Goal: Task Accomplishment & Management: Use online tool/utility

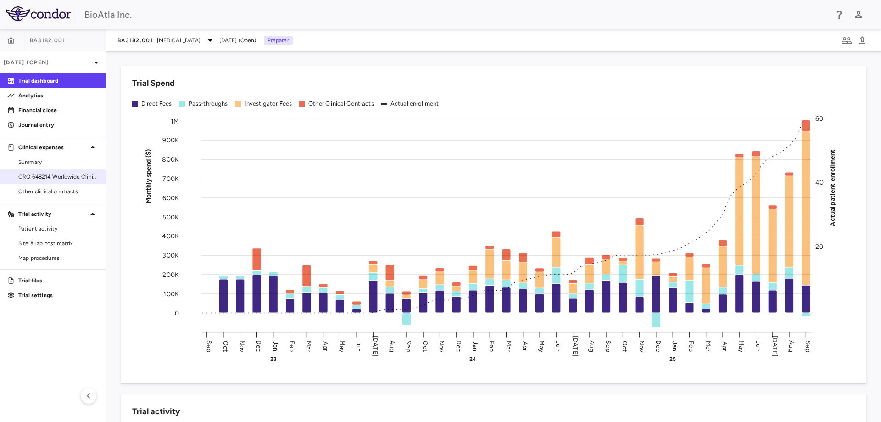
click at [64, 176] on span "CRO 648214 Worldwide Clinical Trials Holdings, Inc." at bounding box center [58, 176] width 80 height 8
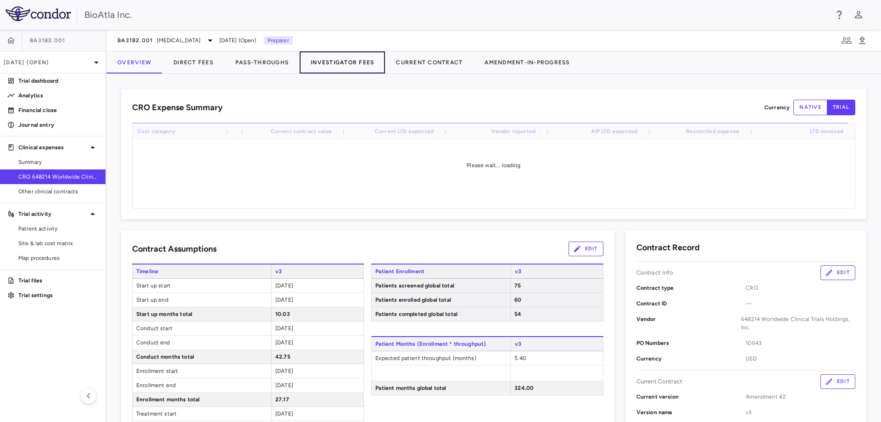
click at [335, 62] on button "Investigator Fees" at bounding box center [342, 62] width 85 height 22
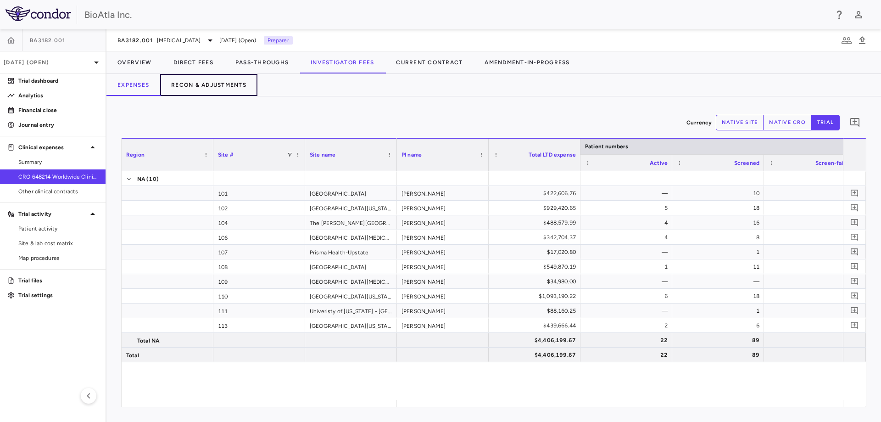
click at [211, 83] on button "Recon & Adjustments" at bounding box center [208, 85] width 97 height 22
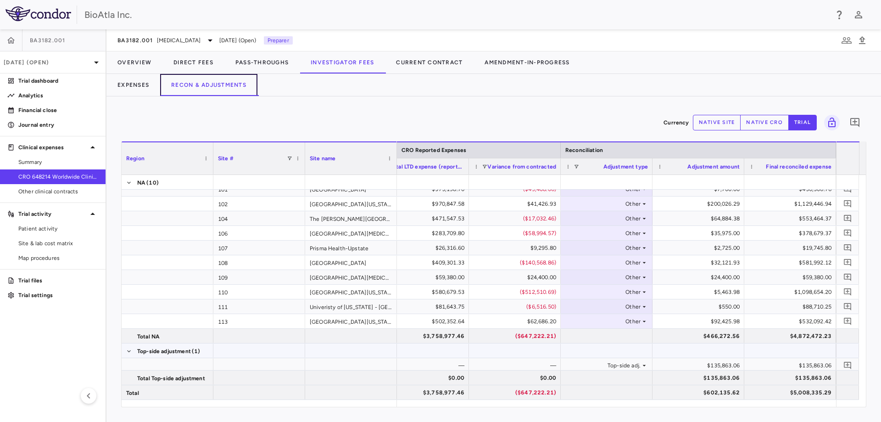
scroll to position [10, 0]
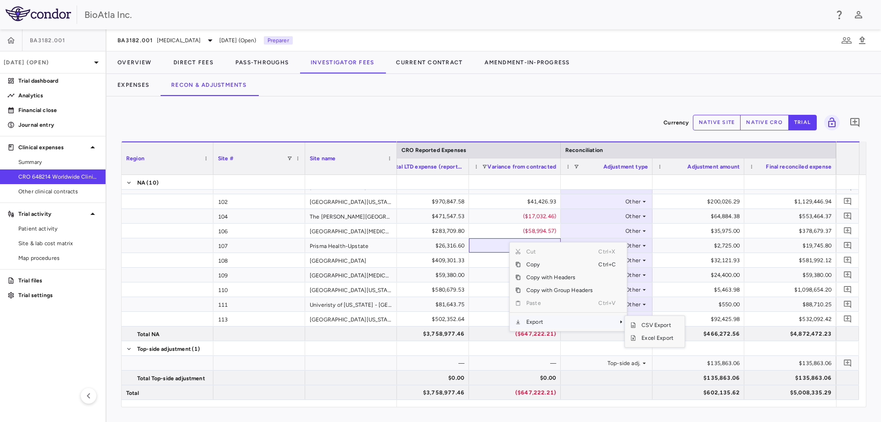
click at [612, 319] on span "Context Menu" at bounding box center [608, 321] width 20 height 13
click at [650, 339] on span "Excel Export" at bounding box center [657, 337] width 43 height 13
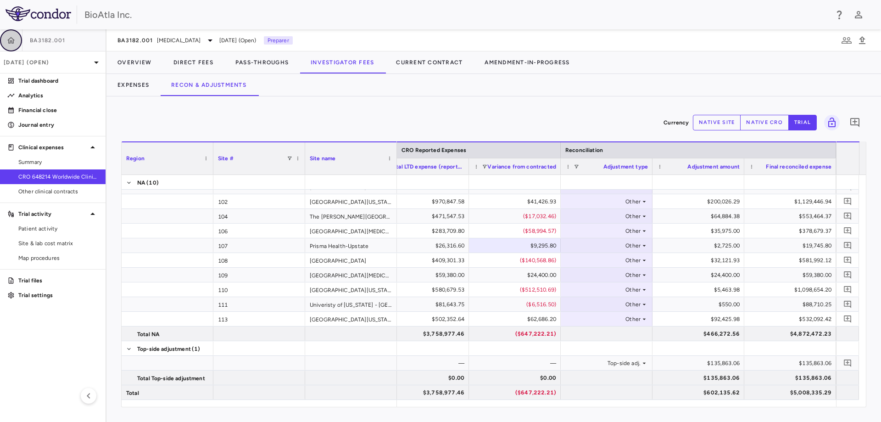
click at [9, 37] on icon "button" at bounding box center [10, 40] width 9 height 9
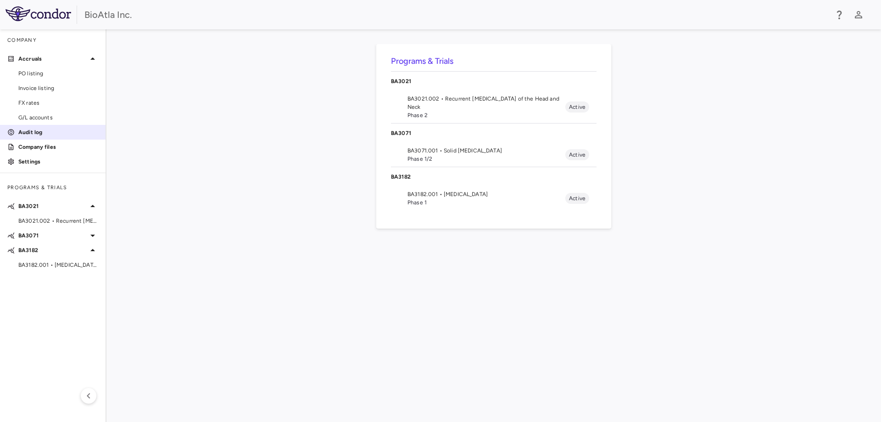
click at [23, 128] on p "Audit log" at bounding box center [58, 132] width 80 height 8
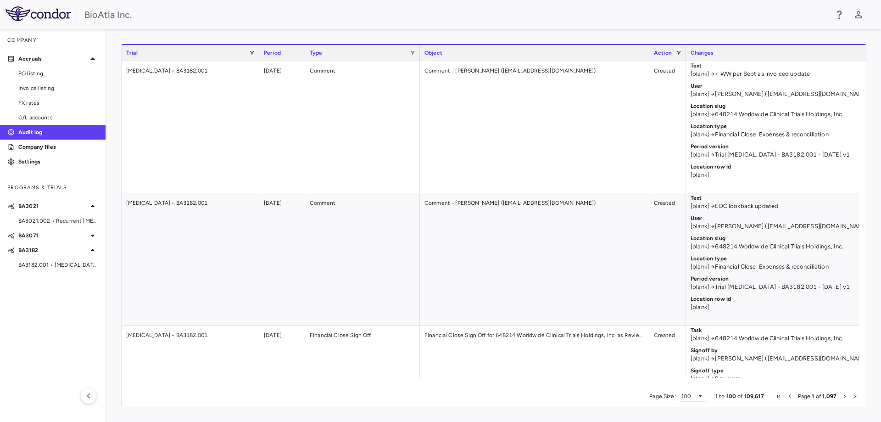
click at [845, 398] on span "Next Page" at bounding box center [845, 396] width 6 height 6
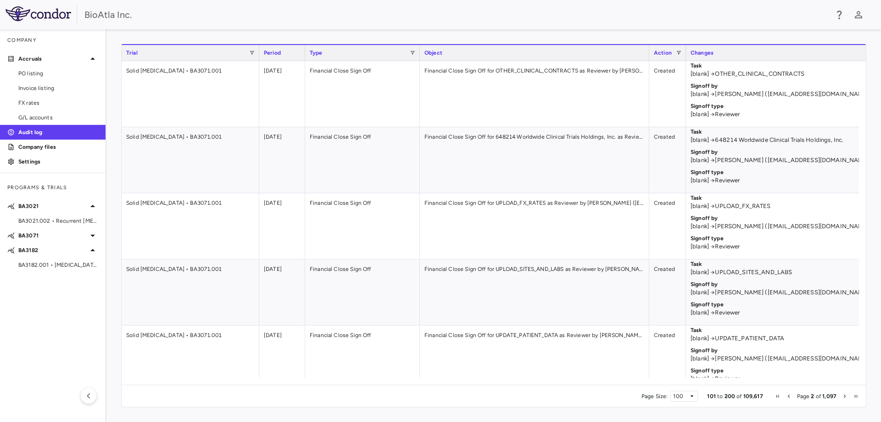
click at [845, 398] on span "Next Page" at bounding box center [845, 396] width 6 height 6
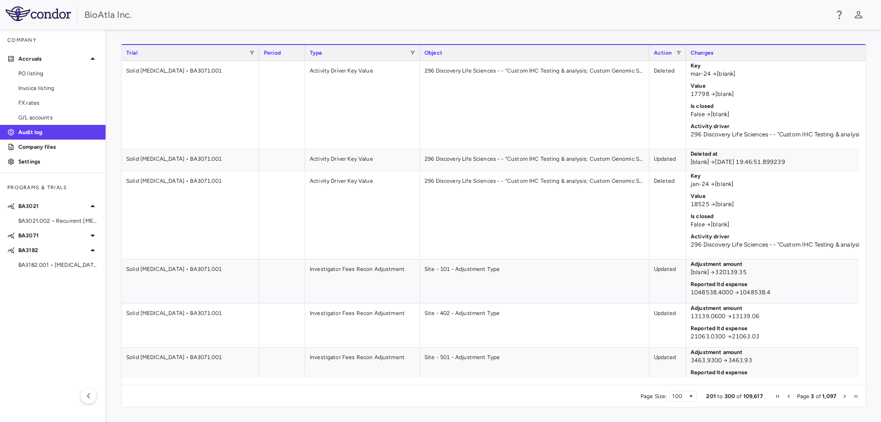
click at [845, 398] on span "Next Page" at bounding box center [845, 396] width 6 height 6
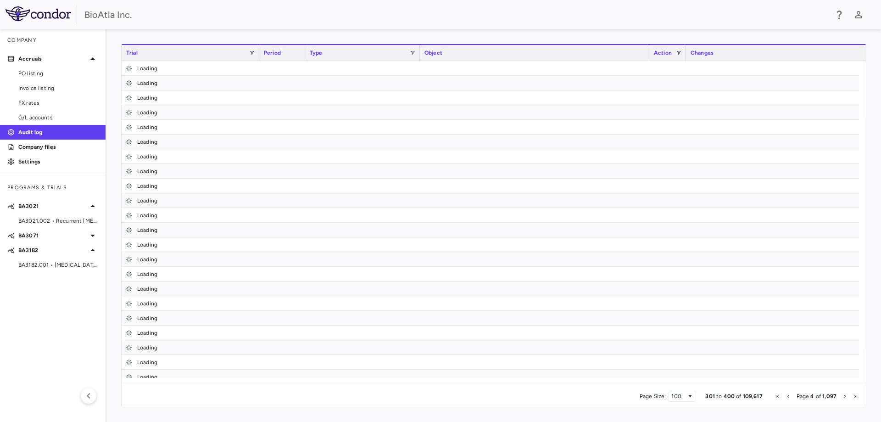
click at [845, 398] on span "Next Page" at bounding box center [845, 396] width 6 height 6
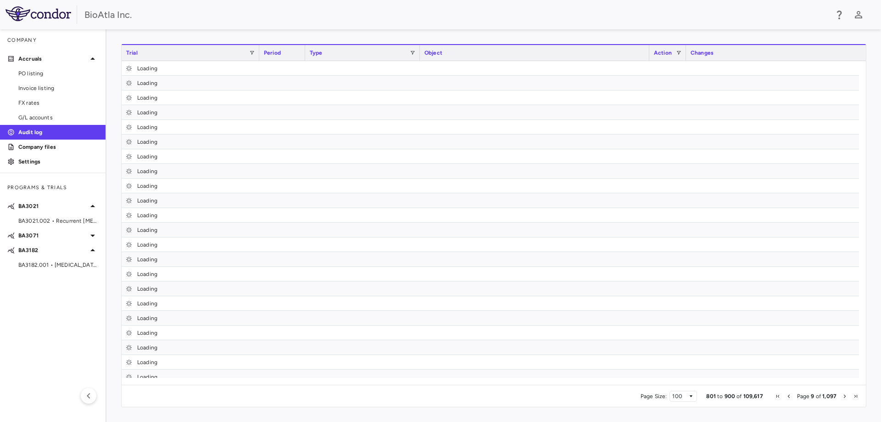
click at [845, 398] on span "Next Page" at bounding box center [845, 396] width 6 height 6
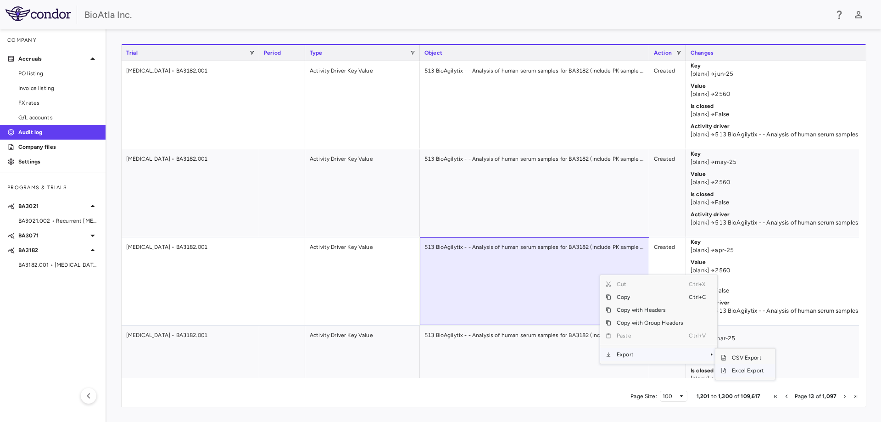
click at [736, 372] on span "Excel Export" at bounding box center [747, 370] width 43 height 13
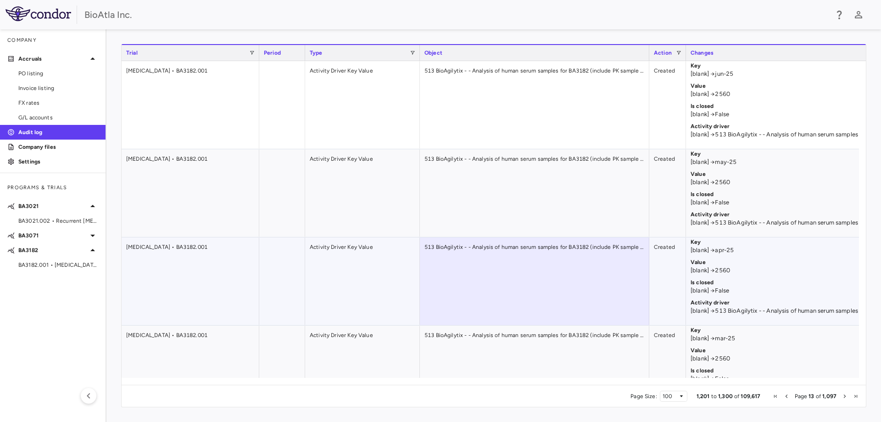
scroll to position [413, 0]
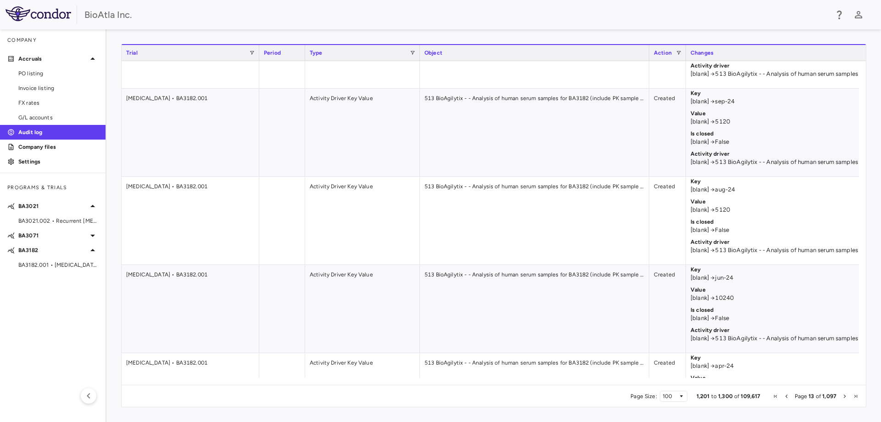
click at [787, 398] on span "Previous Page" at bounding box center [786, 396] width 6 height 6
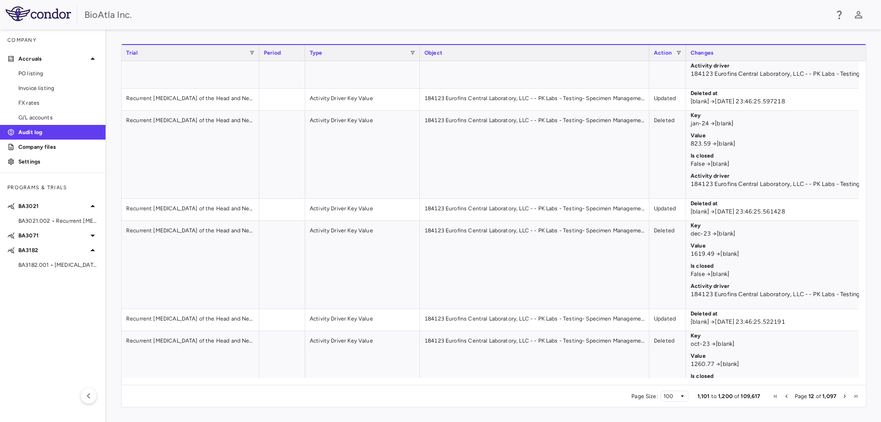
click at [787, 398] on span "Previous Page" at bounding box center [786, 396] width 6 height 6
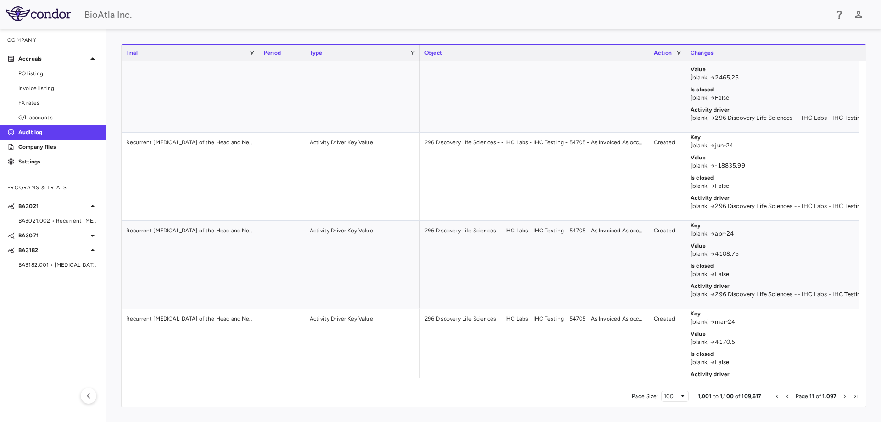
click at [847, 396] on span "Next Page" at bounding box center [845, 396] width 6 height 6
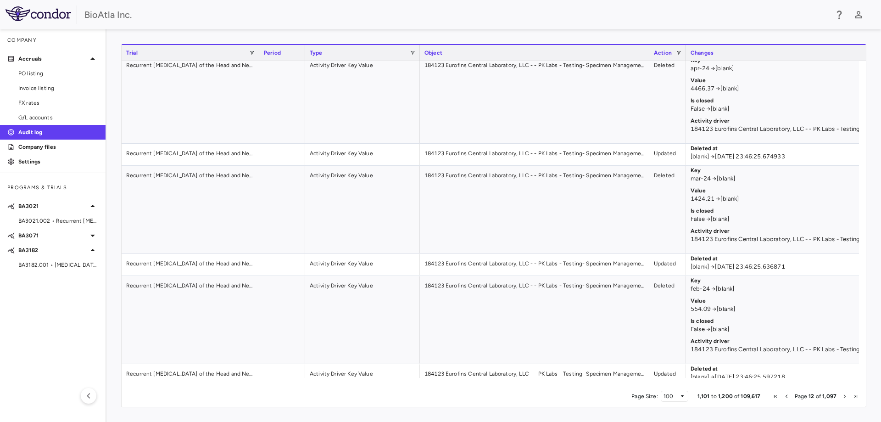
scroll to position [0, 0]
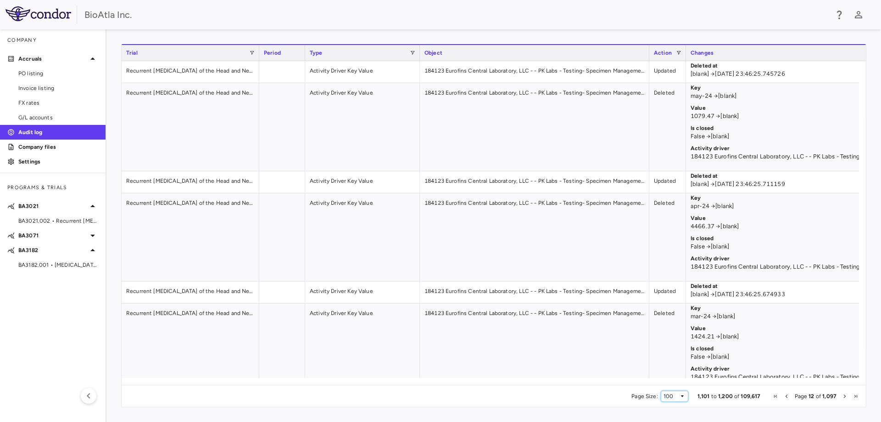
click at [683, 395] on span "Page Size" at bounding box center [682, 396] width 6 height 6
click at [784, 397] on span "Previous Page" at bounding box center [786, 396] width 6 height 6
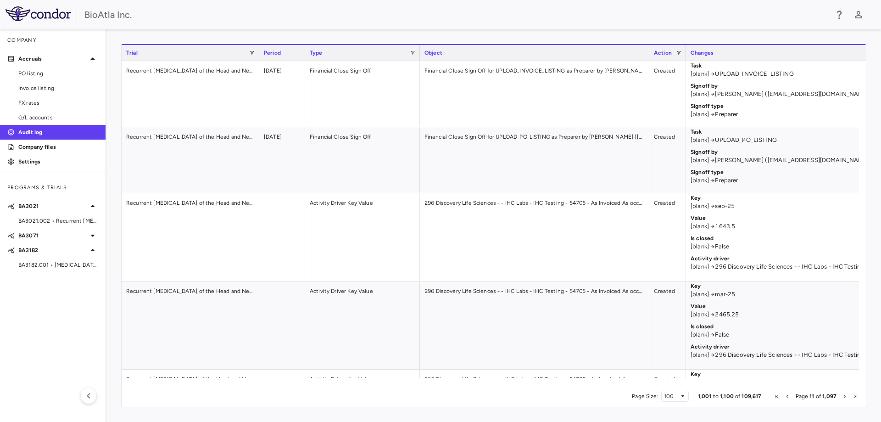
click at [784, 397] on span "Page 11 of 1,097" at bounding box center [816, 396] width 90 height 6
click at [795, 399] on span "Page 11 of 1,097" at bounding box center [816, 396] width 90 height 6
click at [786, 397] on span "Previous Page" at bounding box center [787, 396] width 6 height 6
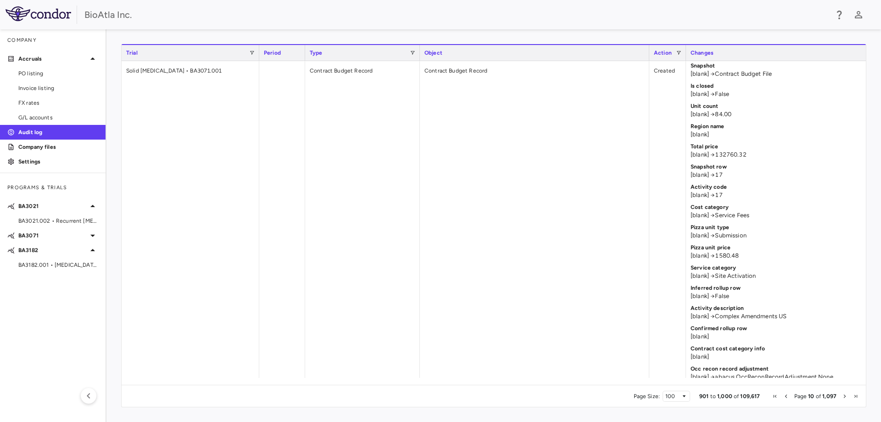
click at [786, 397] on span "Previous Page" at bounding box center [786, 396] width 6 height 6
click at [789, 396] on span "Previous Page" at bounding box center [789, 396] width 6 height 6
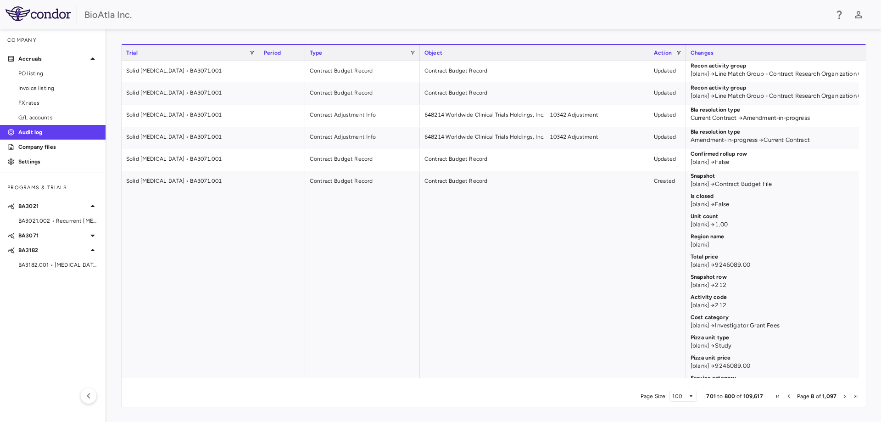
click at [789, 396] on span "Previous Page" at bounding box center [789, 396] width 6 height 6
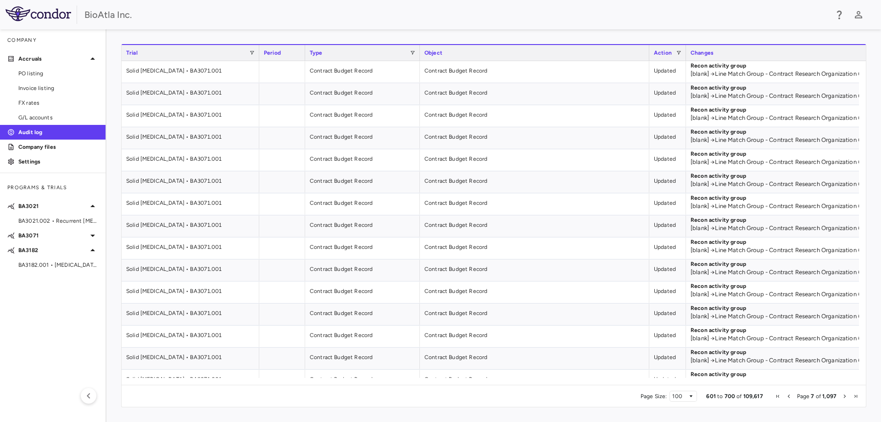
click at [778, 395] on span "First Page" at bounding box center [778, 396] width 6 height 6
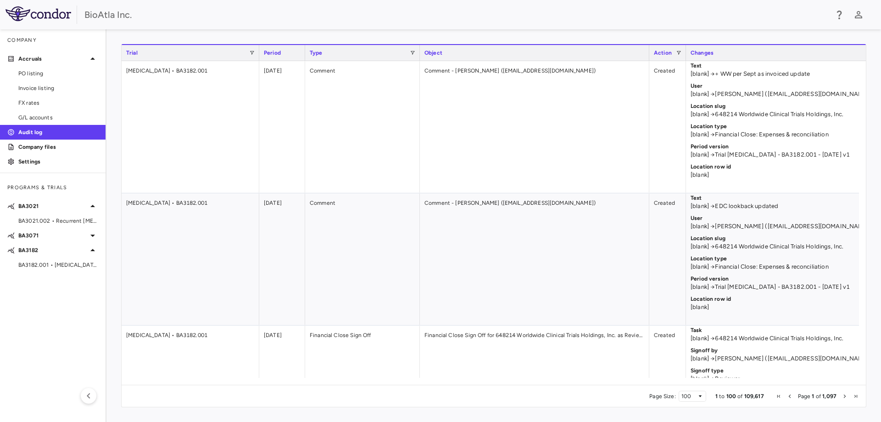
click at [843, 395] on span "Next Page" at bounding box center [845, 396] width 6 height 6
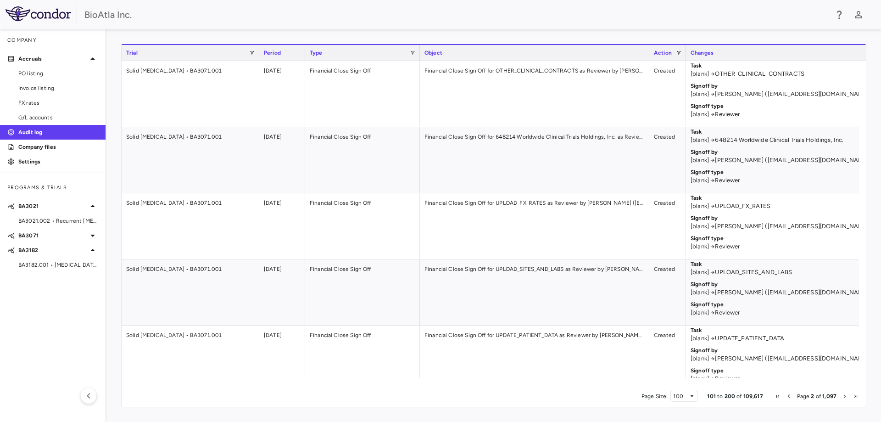
click at [843, 395] on span "Next Page" at bounding box center [845, 396] width 6 height 6
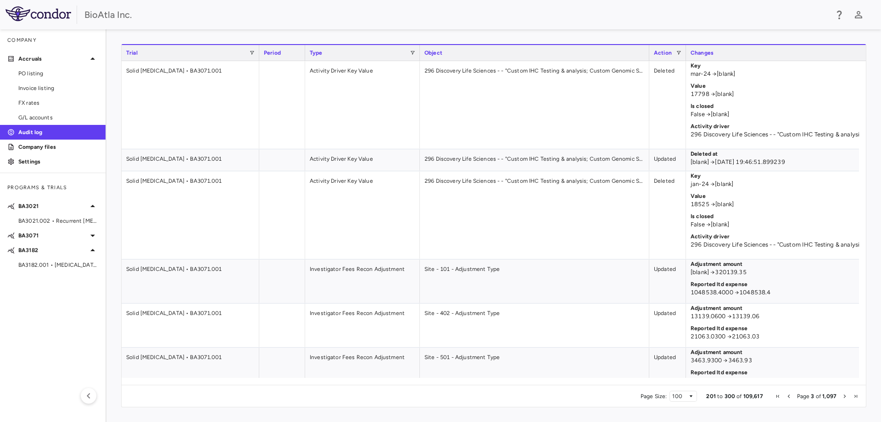
click at [843, 395] on span "Next Page" at bounding box center [845, 396] width 6 height 6
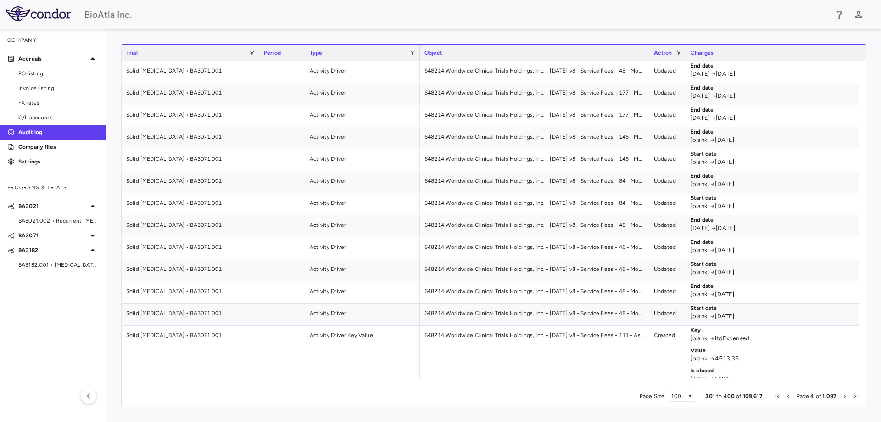
click at [843, 395] on span "Next Page" at bounding box center [845, 396] width 6 height 6
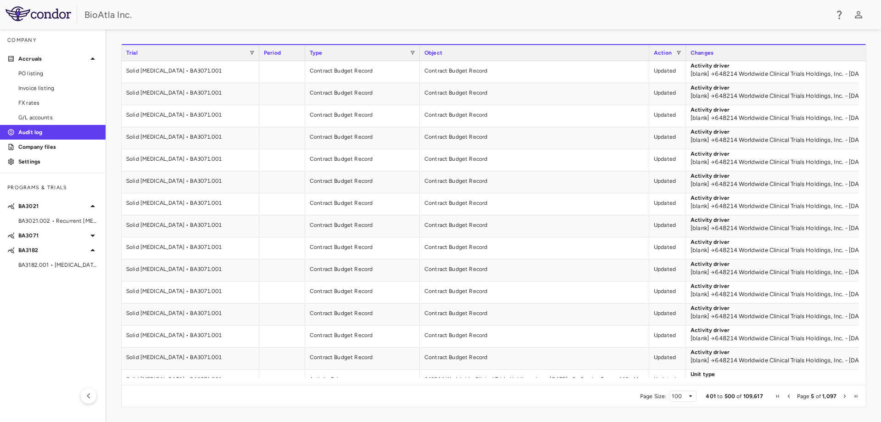
click at [843, 395] on span "Next Page" at bounding box center [845, 396] width 6 height 6
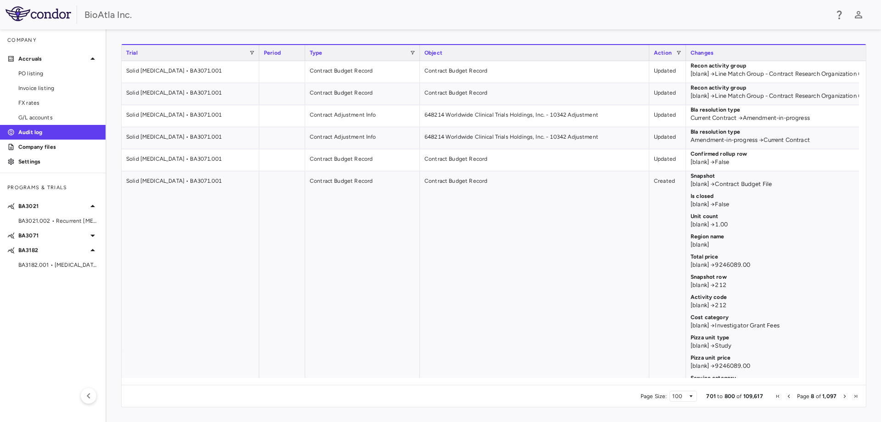
click at [843, 395] on span "Next Page" at bounding box center [845, 396] width 6 height 6
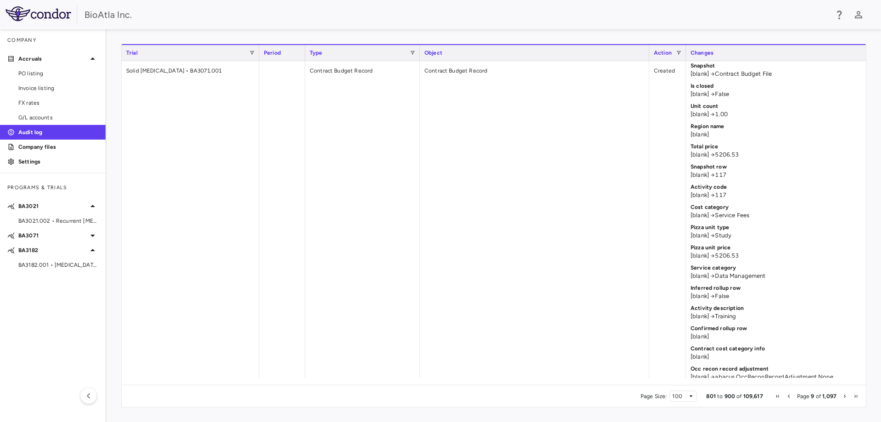
click at [843, 395] on span "Next Page" at bounding box center [845, 396] width 6 height 6
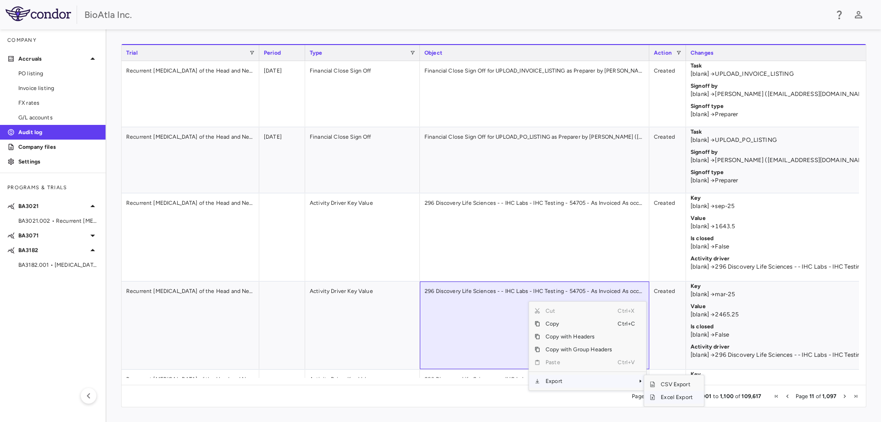
click at [672, 398] on span "Excel Export" at bounding box center [676, 396] width 43 height 13
